Goal: Task Accomplishment & Management: Complete application form

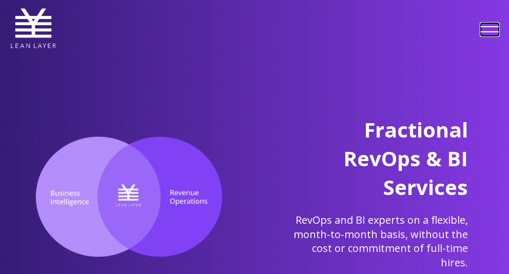
click at [492, 30] on link at bounding box center [490, 29] width 18 height 13
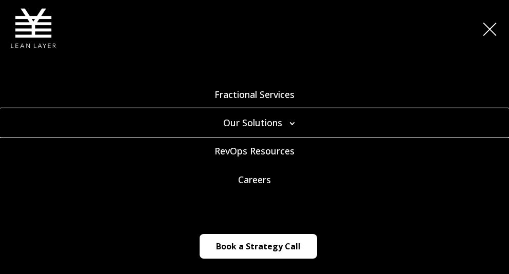
click at [291, 123] on link "Our Solutions" at bounding box center [254, 123] width 509 height 28
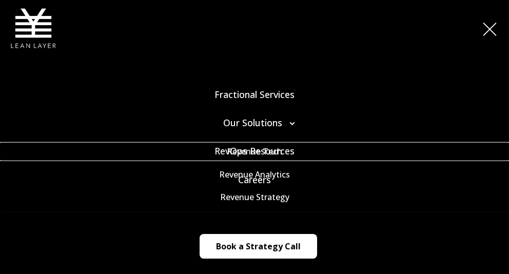
click at [343, 152] on link "Revenue Tech" at bounding box center [254, 151] width 509 height 16
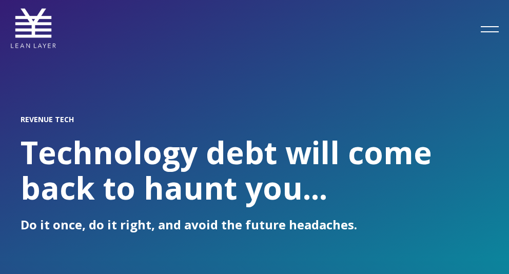
drag, startPoint x: 0, startPoint y: 0, endPoint x: 261, endPoint y: 182, distance: 318.3
click at [261, 182] on h1 "Technology debt will come back to haunt you..." at bounding box center [255, 170] width 468 height 71
click at [485, 27] on link at bounding box center [490, 29] width 18 height 13
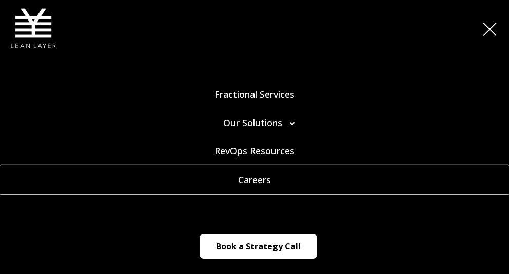
click at [255, 183] on link "Careers" at bounding box center [254, 179] width 509 height 28
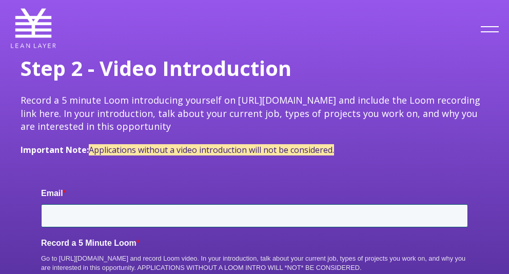
type input "[EMAIL_ADDRESS][DOMAIN_NAME]"
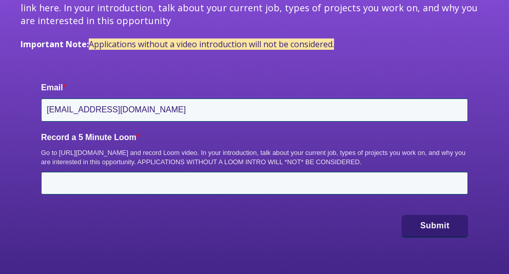
scroll to position [207, 0]
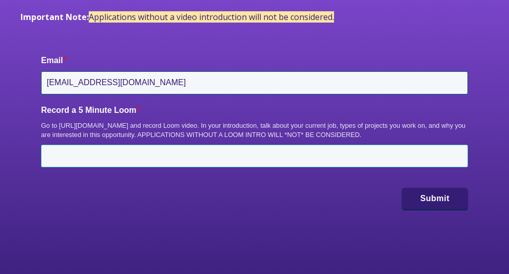
click at [355, 151] on input "Record a 5 Minute Loom *" at bounding box center [254, 156] width 427 height 23
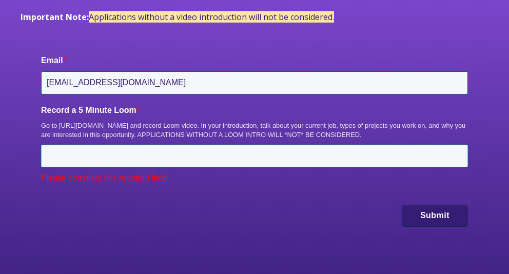
click at [248, 153] on input "Record a 5 Minute Loom *" at bounding box center [254, 156] width 427 height 23
paste input "https://www.loom.com/share/74c078c5bf9742299d06033e7d6295c7?sid=1c64b6ff-f1f7-4…"
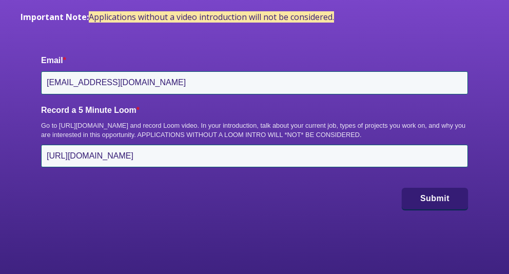
click at [258, 211] on div "Email * paapa.hmensa@gmail.com Record a 5 Minute Loom * Go to https://www.loom.…" at bounding box center [255, 132] width 468 height 196
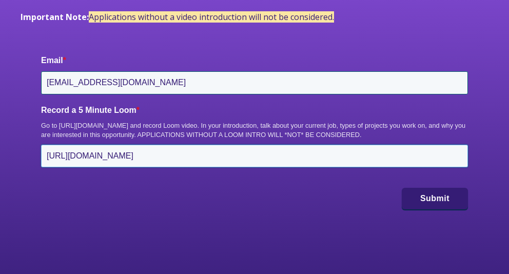
drag, startPoint x: 293, startPoint y: 158, endPoint x: 514, endPoint y: 141, distance: 222.0
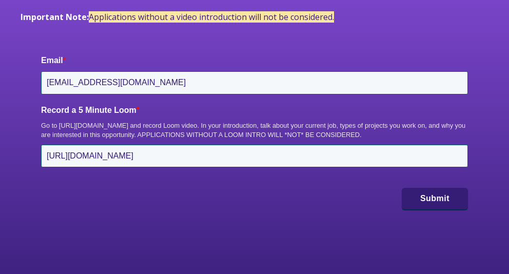
click at [330, 200] on div "Submit" at bounding box center [254, 199] width 427 height 22
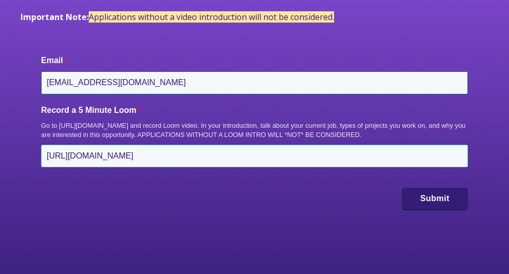
click at [326, 149] on input "https://www.loom.com/share/74c078c5bf9742299d06033e7d6295c7?sid=1c64b6ff-f1f7-4…" at bounding box center [254, 156] width 427 height 23
click at [314, 157] on input "https://www.loom.com/share/74c078c5bf9742299d06033e7d6295c7?sid=1c64b6ff-f1f7-4…" at bounding box center [254, 156] width 427 height 23
paste input "0cfc968f-0523-457a-af63-257d533aa4db"
click at [313, 162] on input "https://www.loom.com/share/74c078c5bf9742299d06033e7d6295c7?sid=0cfc968f-0523-4…" at bounding box center [254, 156] width 427 height 23
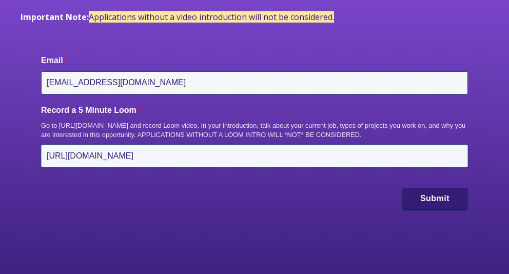
paste input "HubSpot Form"
type input "https://www.loom.com/share/74c078c5bf9742299d06033e7d6295c7"
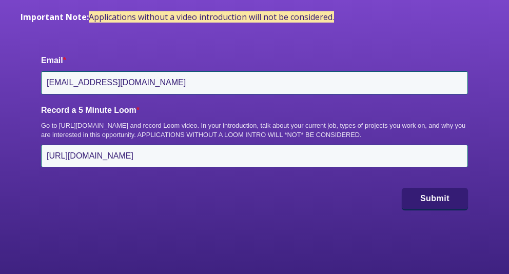
click at [318, 183] on div "Email * paapa.hmensa@gmail.com Record a 5 Minute Loom * Go to https://www.loom.…" at bounding box center [255, 132] width 468 height 196
click at [423, 196] on button "Submit" at bounding box center [435, 198] width 66 height 22
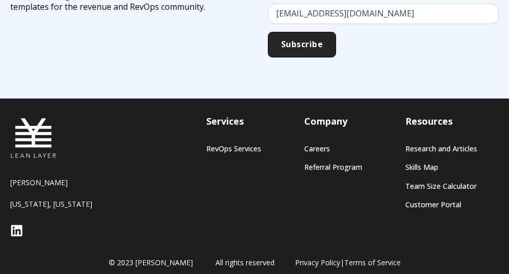
scroll to position [815, 0]
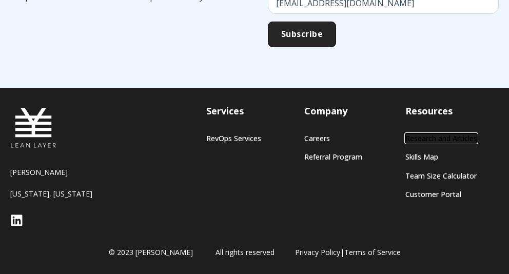
click at [425, 137] on link "Research and Articles" at bounding box center [442, 138] width 72 height 9
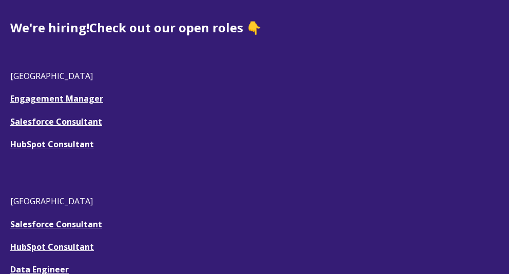
scroll to position [314, 0]
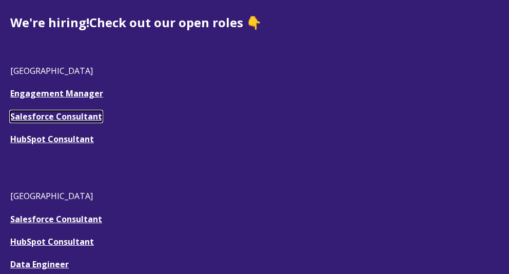
click at [35, 111] on u "Salesforce Consultant" at bounding box center [56, 116] width 92 height 11
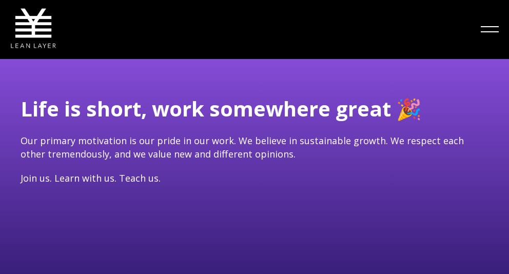
type input "[EMAIL_ADDRESS][DOMAIN_NAME]"
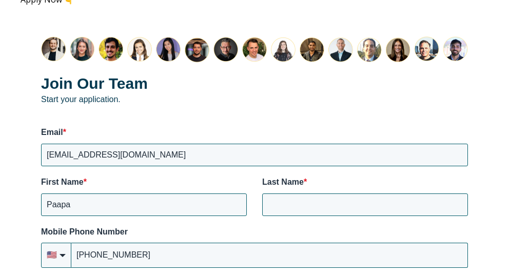
scroll to position [1542, 0]
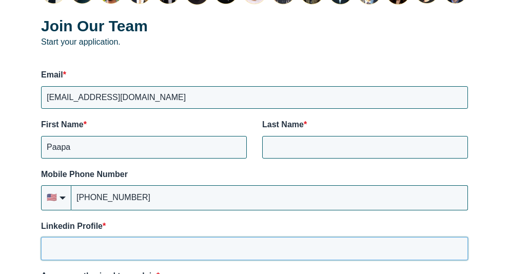
click at [156, 237] on input "Linkedin Profile *" at bounding box center [254, 248] width 427 height 23
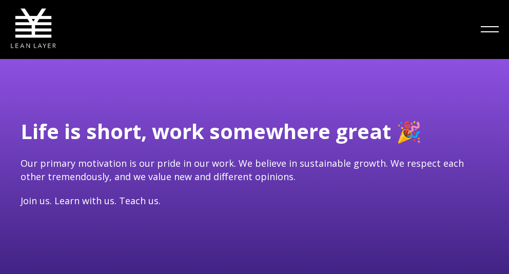
scroll to position [0, 0]
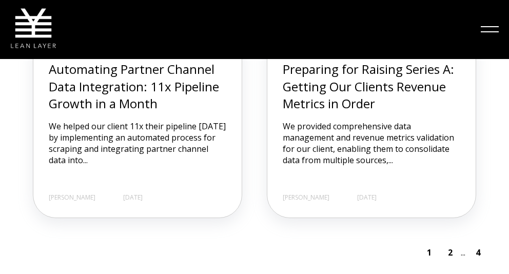
scroll to position [1257, 0]
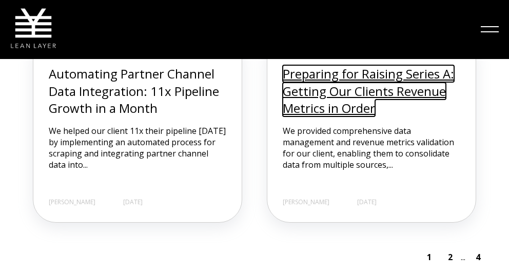
click at [311, 86] on link "Preparing for Raising Series A: Getting Our Clients Revenue Metrics in Order" at bounding box center [369, 90] width 172 height 51
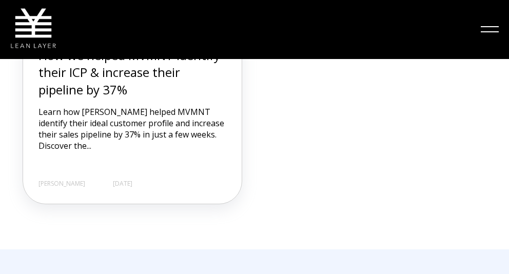
scroll to position [1567, 0]
